Goal: Information Seeking & Learning: Compare options

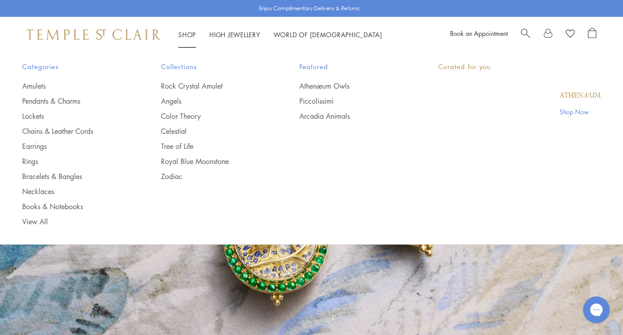
click at [185, 39] on li "Shop Shop Categories Amulets Pendants & Charms Lockets Chains & Leather Cords E…" at bounding box center [187, 34] width 18 height 11
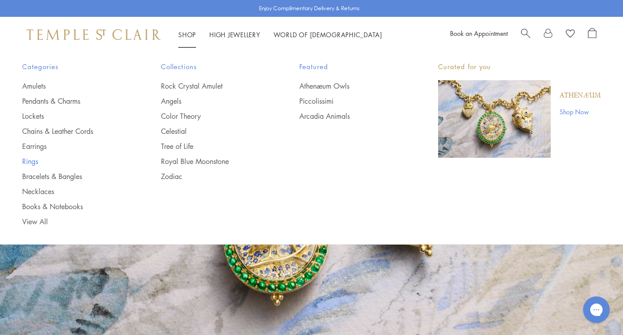
click at [31, 158] on link "Rings" at bounding box center [73, 162] width 103 height 10
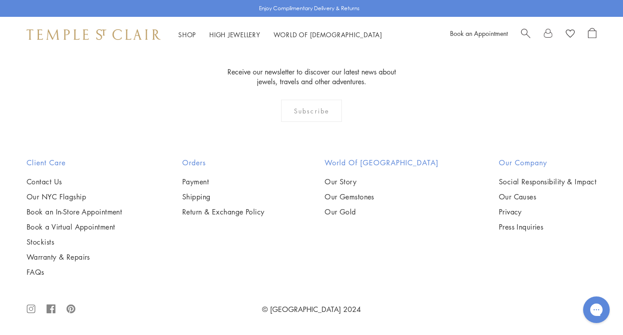
scroll to position [3791, 0]
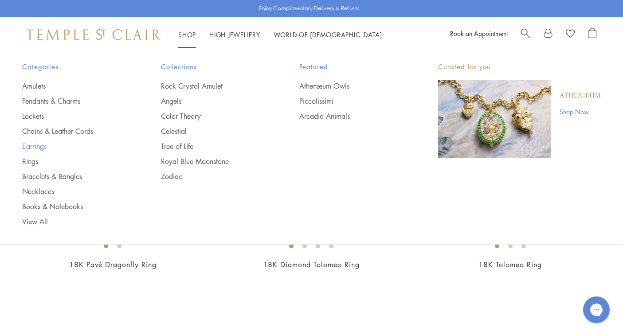
click at [28, 145] on link "Earrings" at bounding box center [73, 147] width 103 height 10
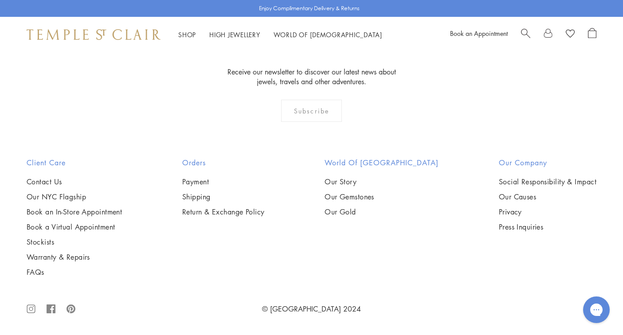
scroll to position [4261, 0]
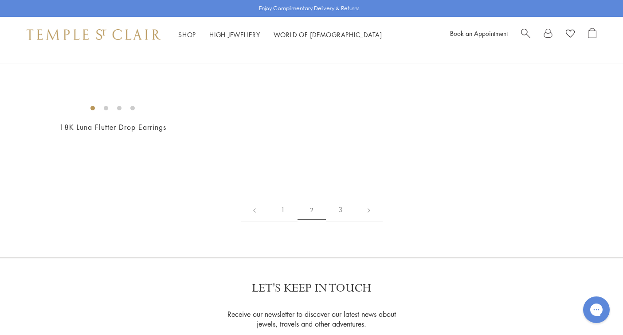
scroll to position [1255, 0]
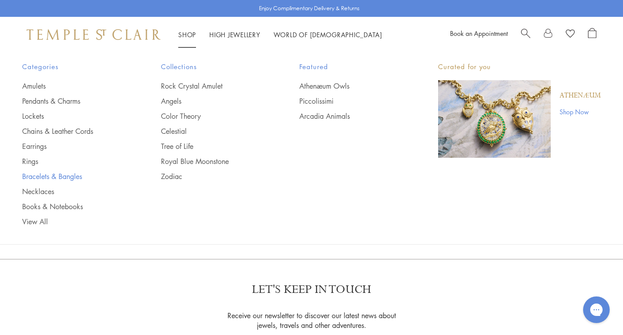
click at [37, 180] on link "Bracelets & Bangles" at bounding box center [73, 177] width 103 height 10
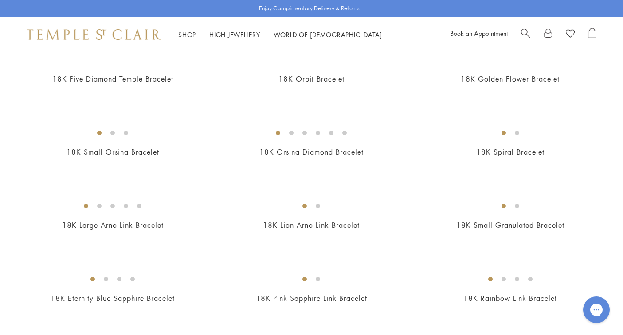
scroll to position [412, 0]
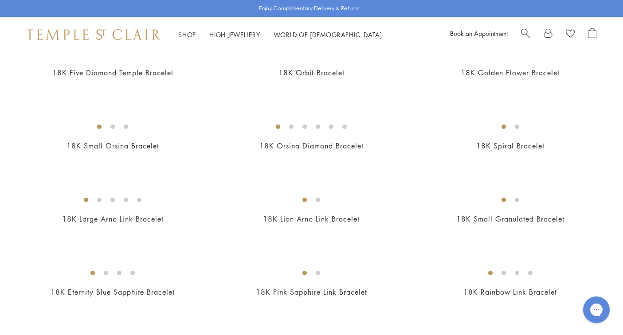
click at [0, 0] on img at bounding box center [0, 0] width 0 height 0
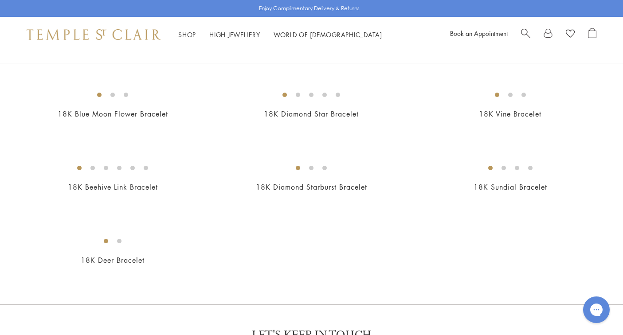
scroll to position [811, 0]
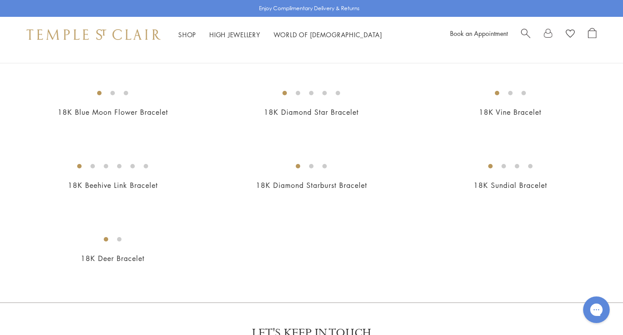
click at [0, 0] on img at bounding box center [0, 0] width 0 height 0
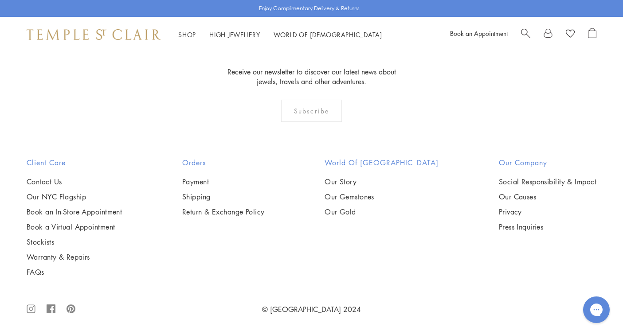
scroll to position [1281, 0]
click at [0, 0] on img at bounding box center [0, 0] width 0 height 0
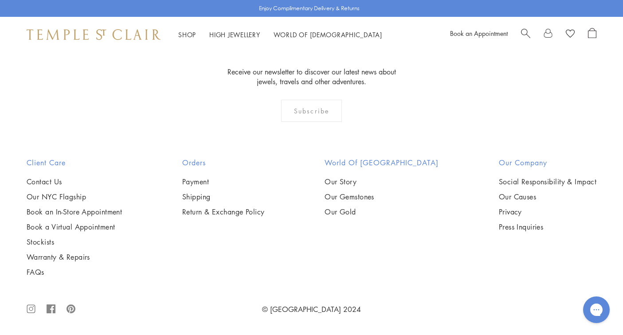
click at [0, 0] on img at bounding box center [0, 0] width 0 height 0
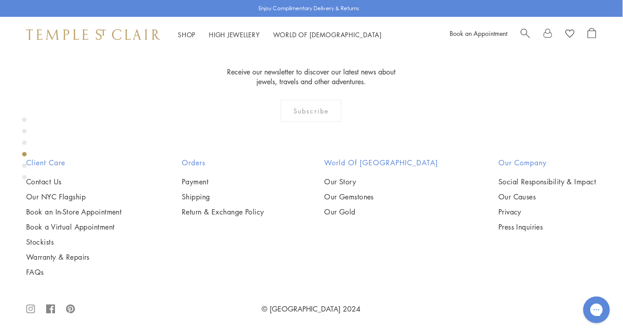
scroll to position [973, 0]
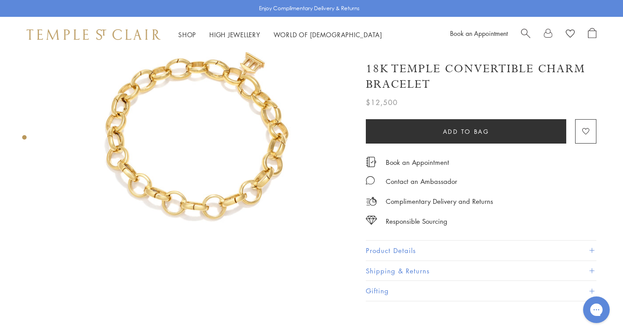
scroll to position [58, 0]
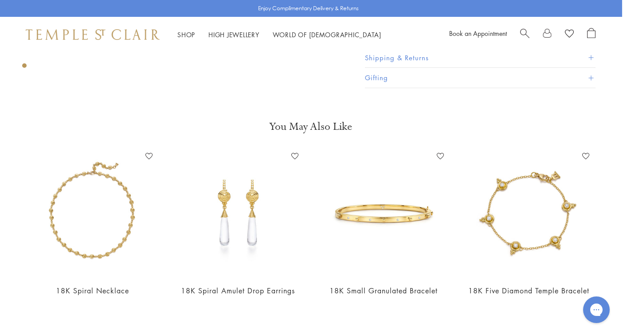
scroll to position [271, 1]
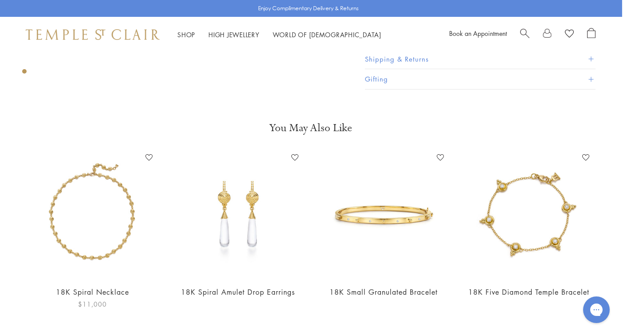
click at [87, 248] on img at bounding box center [92, 215] width 128 height 128
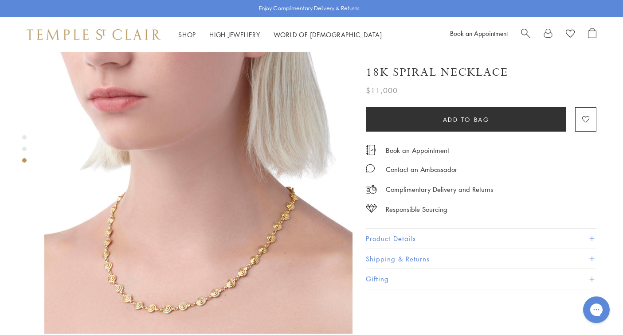
scroll to position [671, 0]
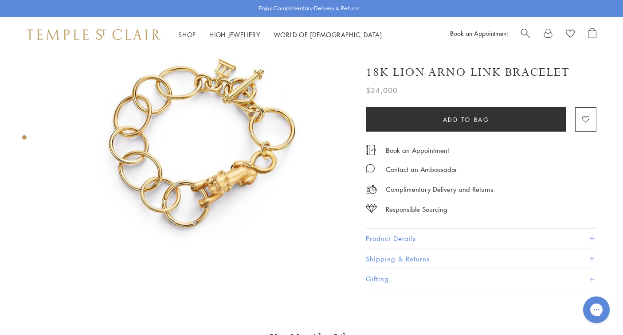
scroll to position [61, 0]
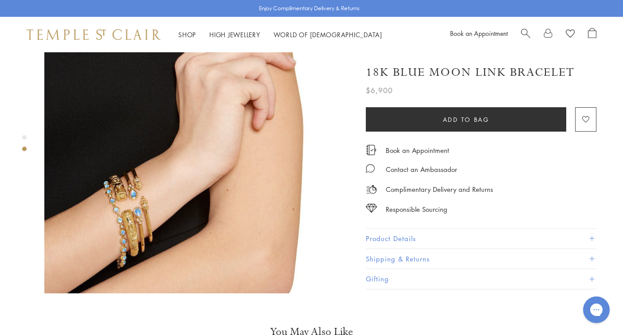
scroll to position [387, 0]
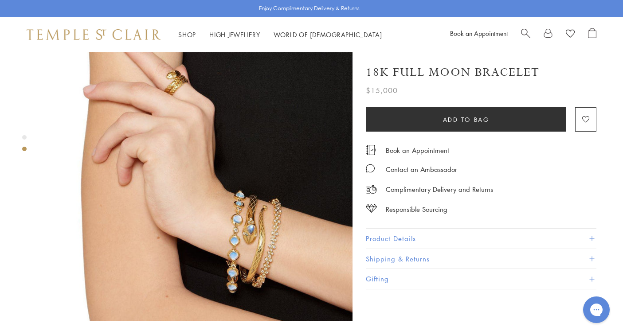
scroll to position [404, 0]
